Goal: Task Accomplishment & Management: Complete application form

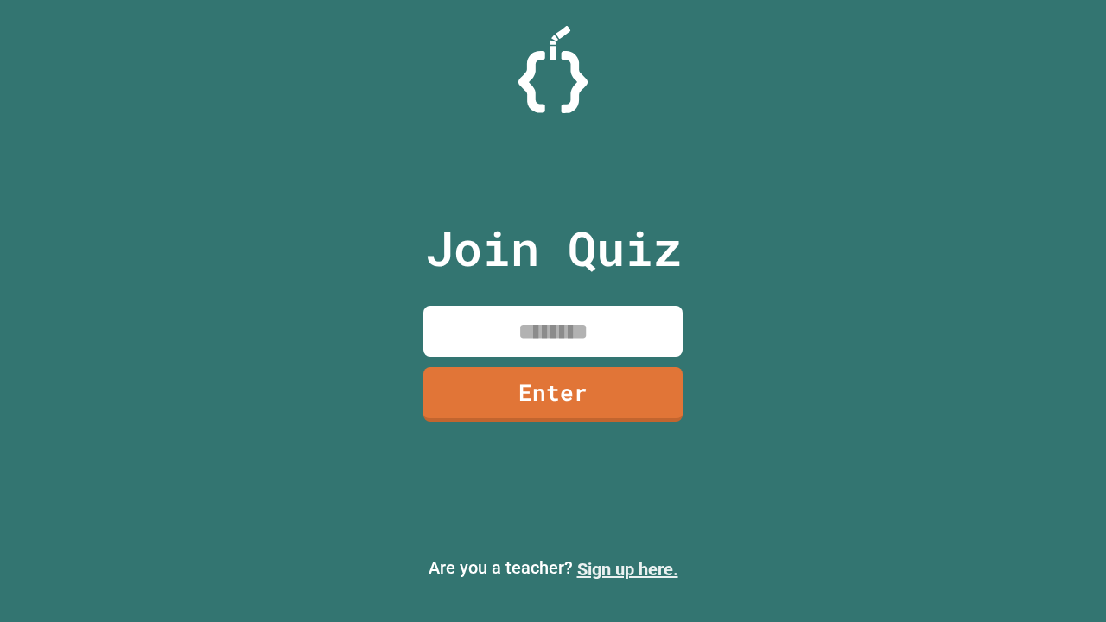
click at [627, 569] on link "Sign up here." at bounding box center [627, 569] width 101 height 21
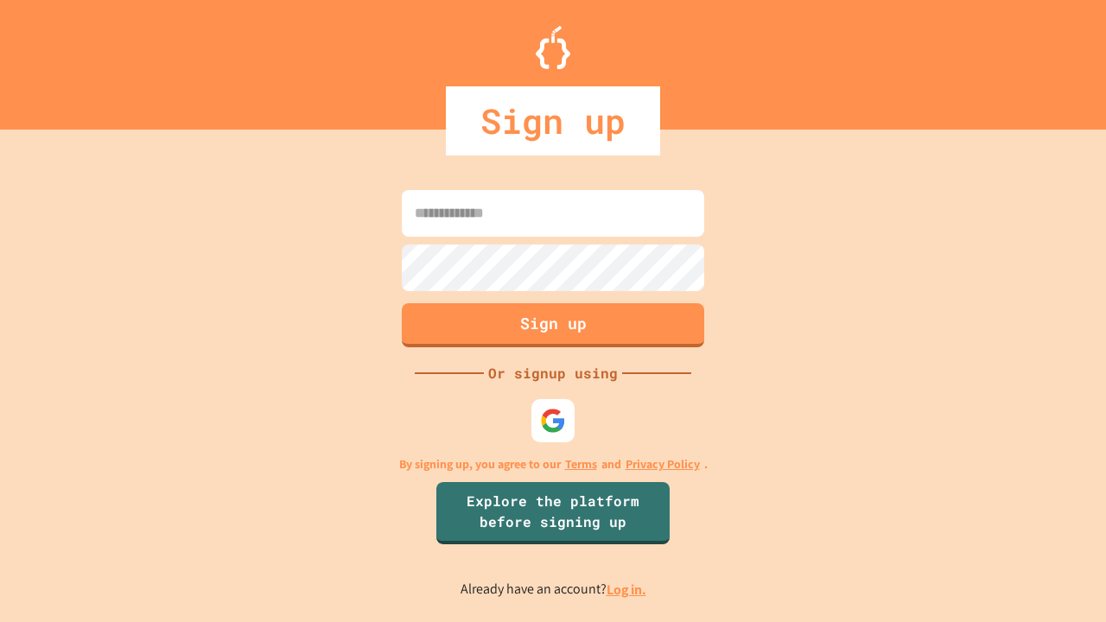
click at [627, 589] on link "Log in." at bounding box center [627, 590] width 40 height 18
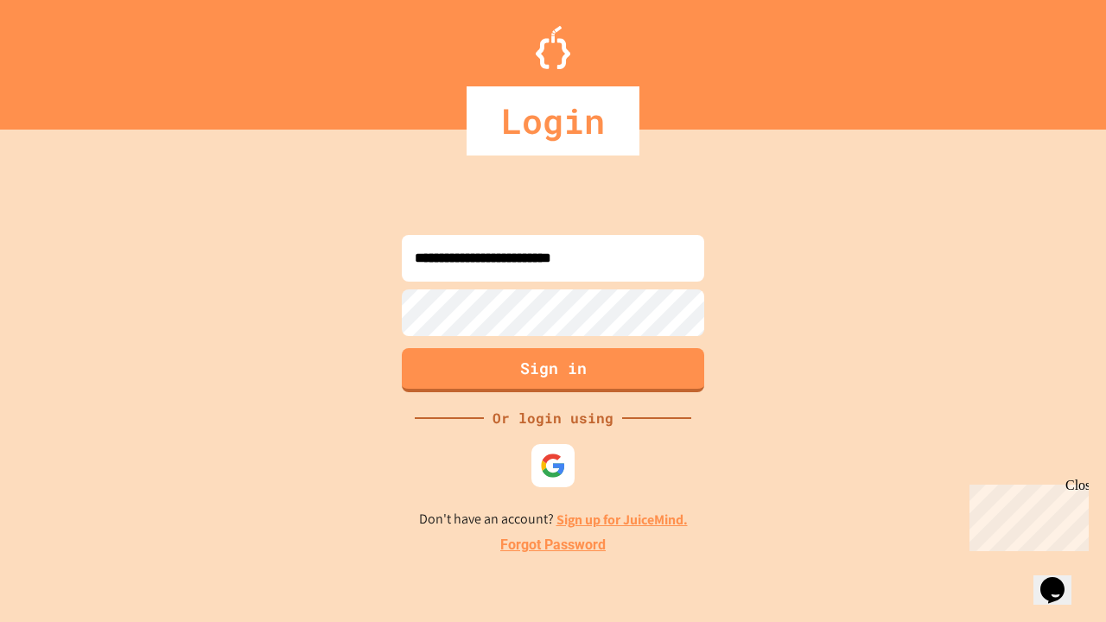
type input "**********"
